Goal: Book appointment/travel/reservation

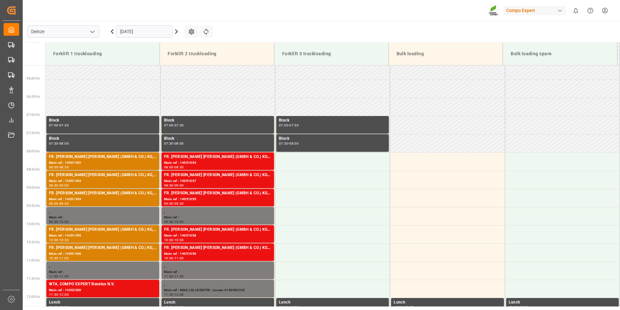
scroll to position [202, 0]
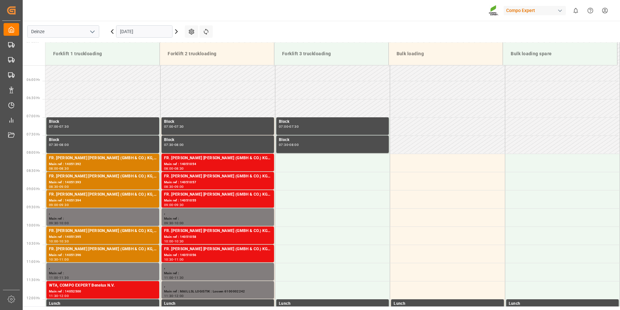
click at [177, 31] on icon at bounding box center [177, 32] width 8 height 8
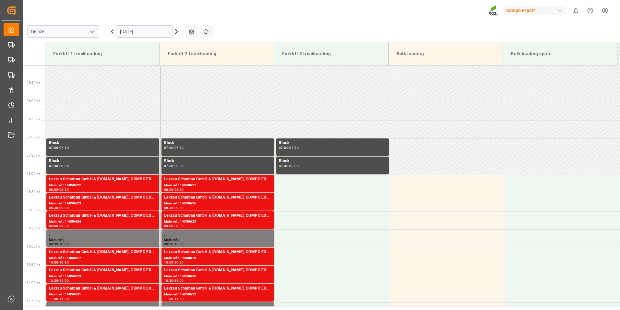
scroll to position [279, 0]
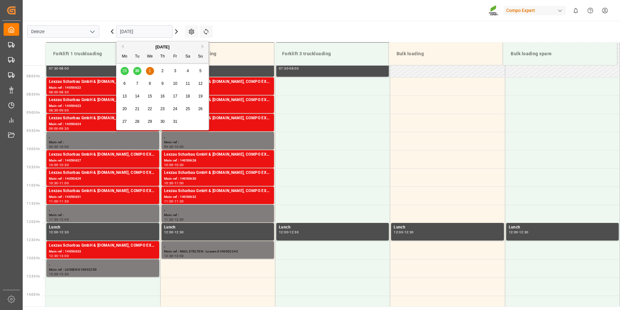
click at [159, 32] on input "[DATE]" at bounding box center [144, 31] width 56 height 12
click at [123, 47] on button "Previous Month" at bounding box center [122, 46] width 4 height 4
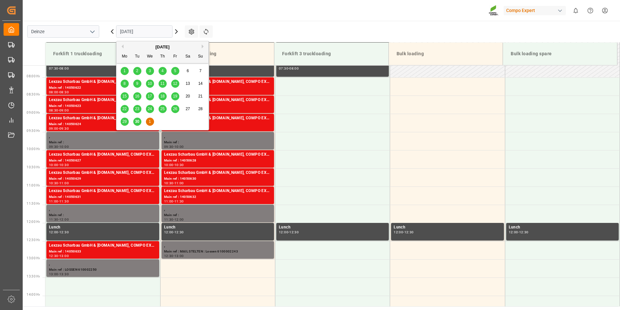
click at [138, 123] on span "30" at bounding box center [137, 121] width 4 height 5
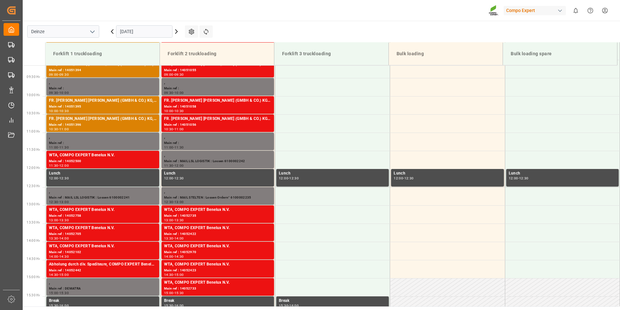
scroll to position [337, 0]
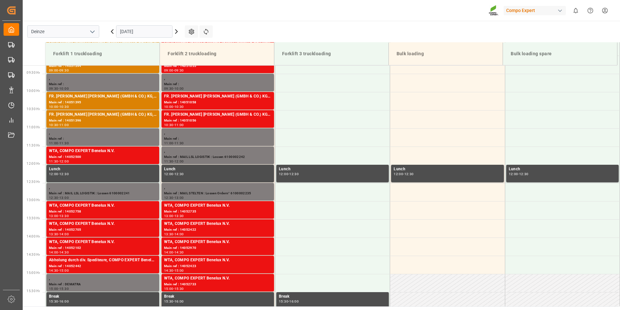
click at [156, 33] on input "[DATE]" at bounding box center [144, 31] width 56 height 12
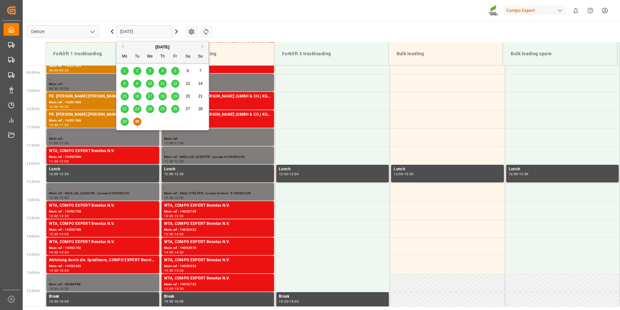
click at [203, 47] on button "Next Month" at bounding box center [204, 46] width 4 height 4
click at [151, 71] on div "1" at bounding box center [150, 71] width 8 height 8
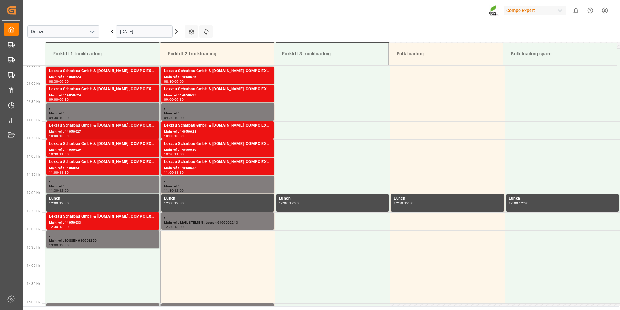
scroll to position [311, 0]
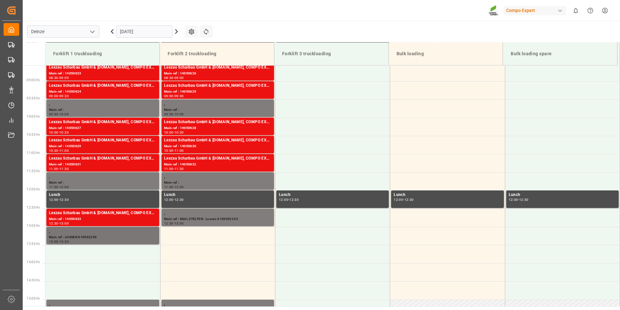
click at [87, 237] on div "Main ref : LOSSEN 610002250" at bounding box center [103, 237] width 108 height 6
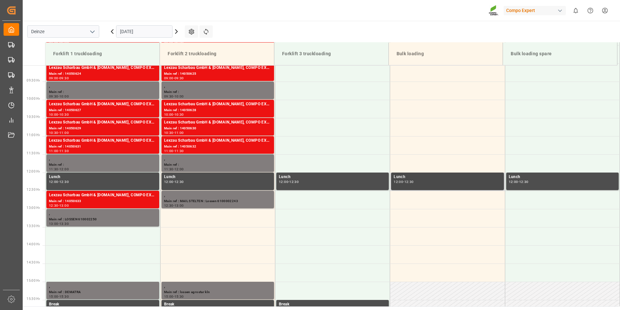
scroll to position [330, 0]
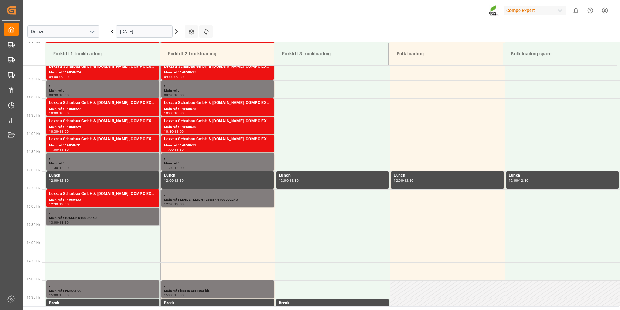
click at [101, 218] on div "Main ref : LOSSEN 610002250" at bounding box center [103, 218] width 108 height 6
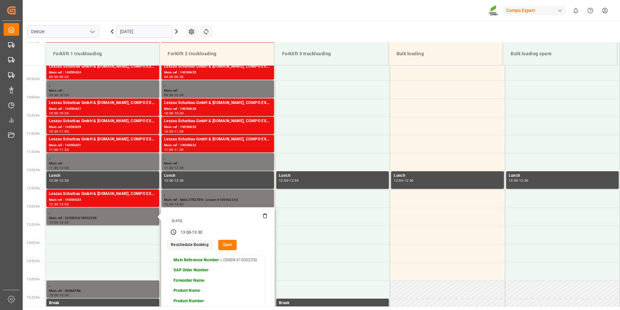
click at [227, 246] on button "Open" at bounding box center [227, 244] width 19 height 10
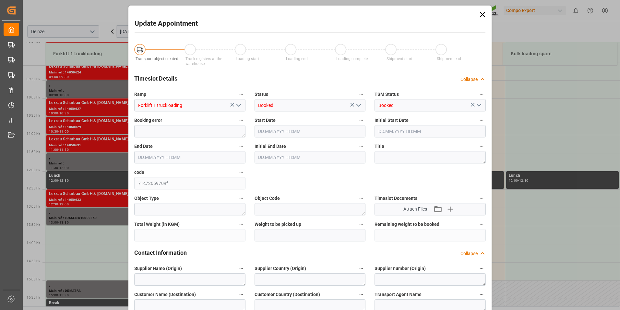
type input "[DATE] 13:00"
type input "[DATE] 13:30"
type input "[DATE] 08:06"
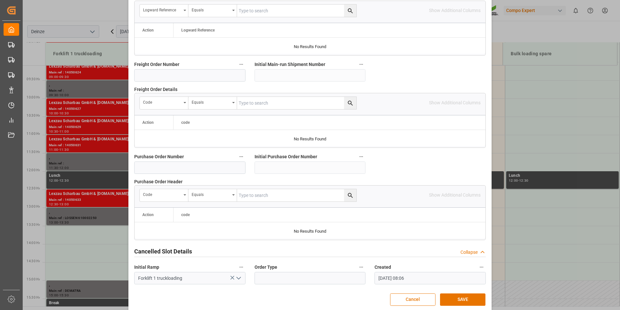
scroll to position [591, 0]
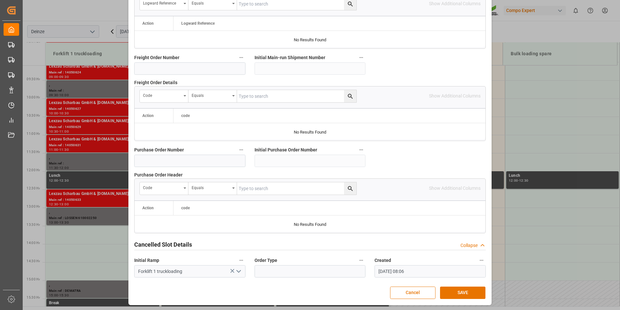
click at [532, 214] on div "Update Appointment Transport object created Truck registers at the warehouse Lo…" at bounding box center [310, 155] width 620 height 310
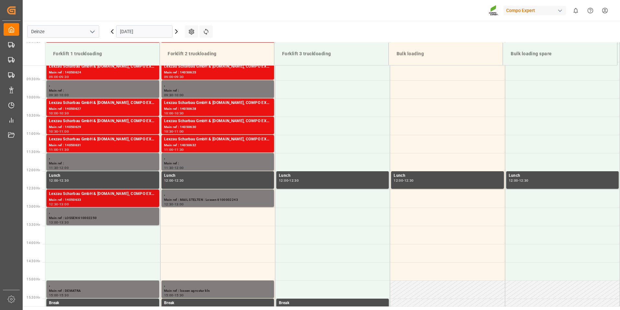
scroll to position [363, 0]
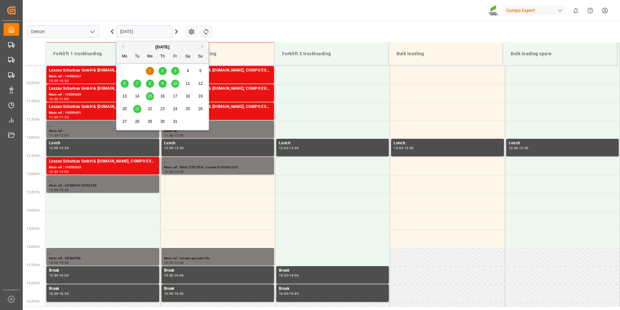
click at [154, 29] on input "[DATE]" at bounding box center [144, 31] width 56 height 12
click at [124, 48] on div "[DATE]" at bounding box center [162, 47] width 92 height 6
click at [122, 46] on button "Previous Month" at bounding box center [122, 46] width 4 height 4
click at [138, 120] on span "30" at bounding box center [137, 121] width 4 height 5
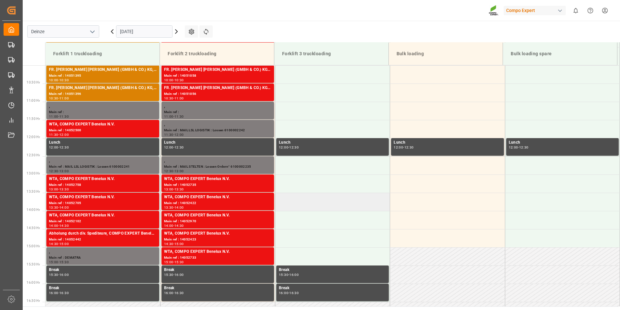
scroll to position [348, 0]
